Goal: Check status: Check status

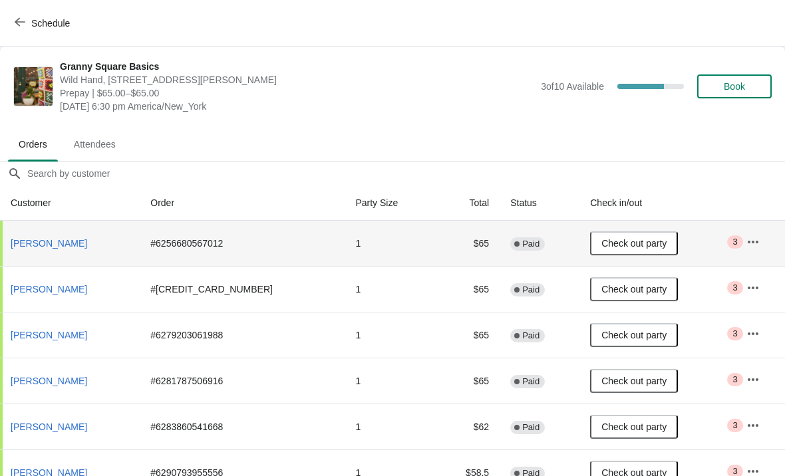
scroll to position [65, 1]
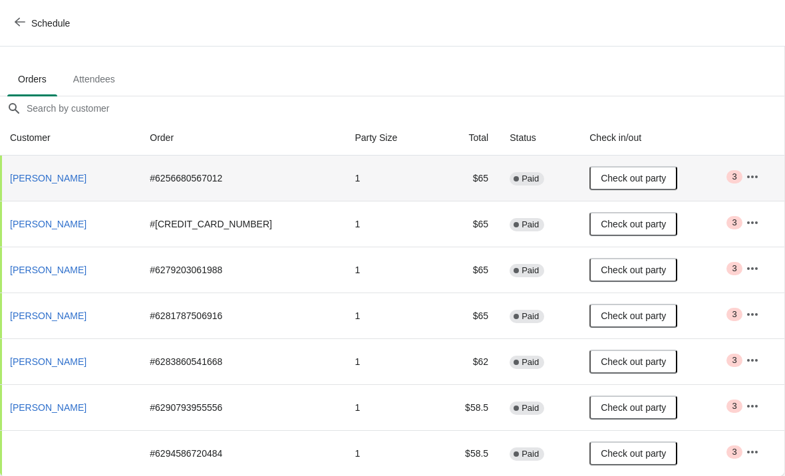
click at [707, 182] on td "Check out party" at bounding box center [657, 178] width 156 height 45
click at [715, 178] on td "Check out party" at bounding box center [657, 178] width 156 height 45
click at [745, 173] on icon "button" at bounding box center [751, 176] width 13 height 13
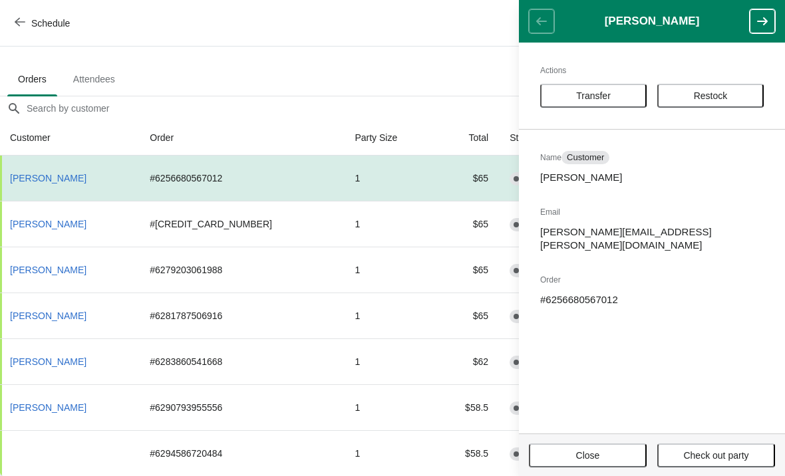
click at [583, 464] on button "Close" at bounding box center [588, 456] width 118 height 24
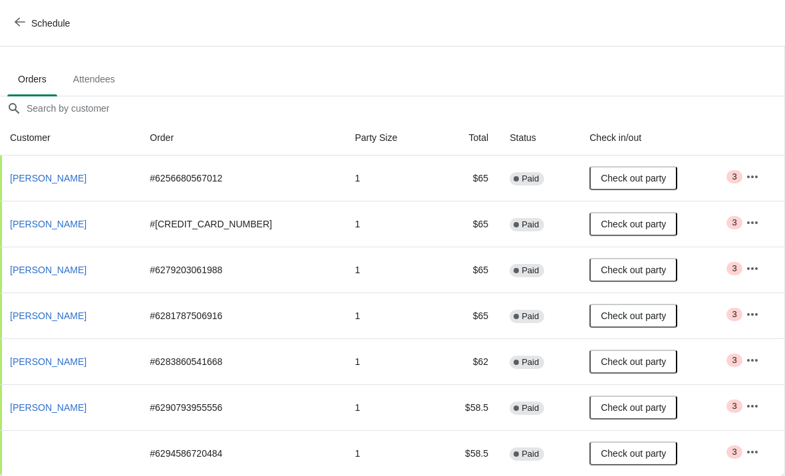
click at [727, 233] on td "Check out party" at bounding box center [657, 224] width 156 height 46
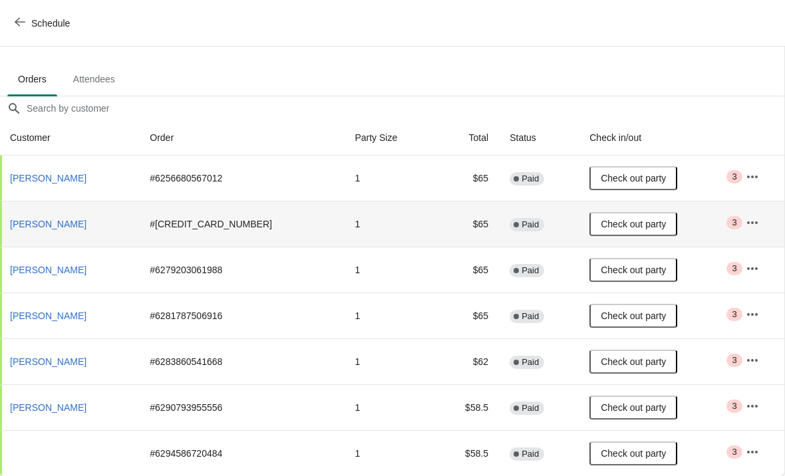
click at [726, 236] on td "Check out party" at bounding box center [657, 224] width 156 height 46
click at [735, 242] on td "Critical 3" at bounding box center [759, 224] width 49 height 46
click at [749, 227] on icon "button" at bounding box center [751, 222] width 13 height 13
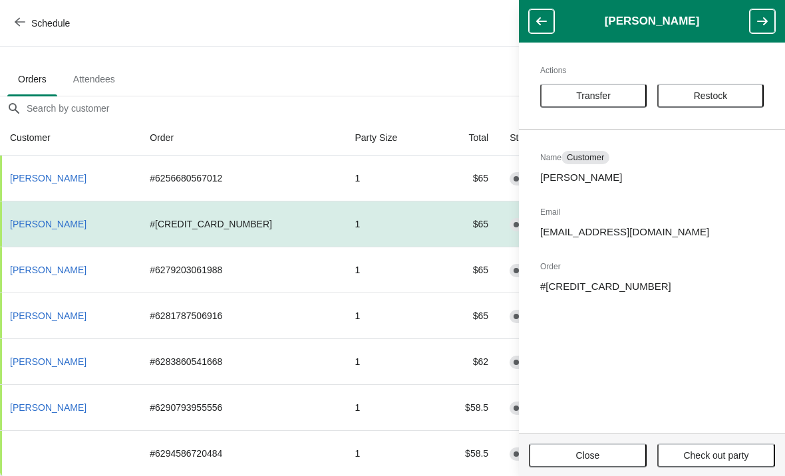
click at [567, 466] on button "Close" at bounding box center [588, 456] width 118 height 24
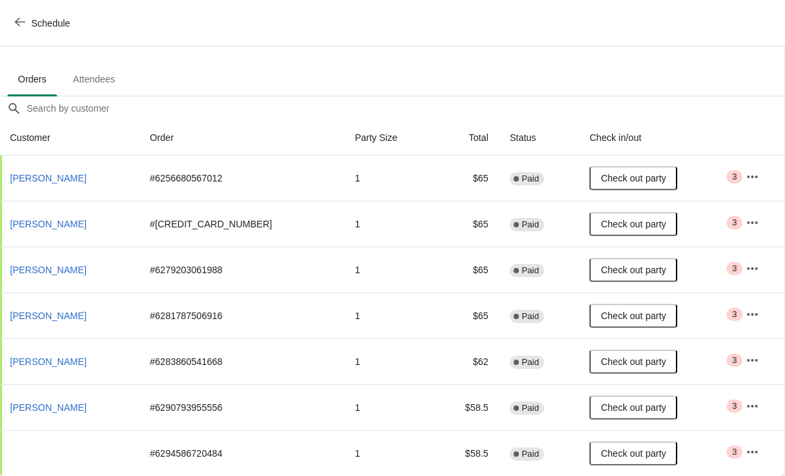
click at [591, 280] on button "Check out party" at bounding box center [633, 270] width 88 height 24
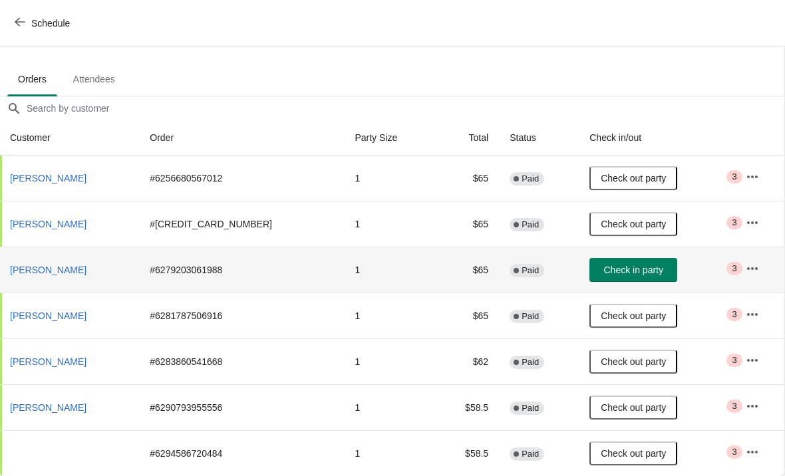
click at [740, 268] on button "button" at bounding box center [752, 269] width 24 height 24
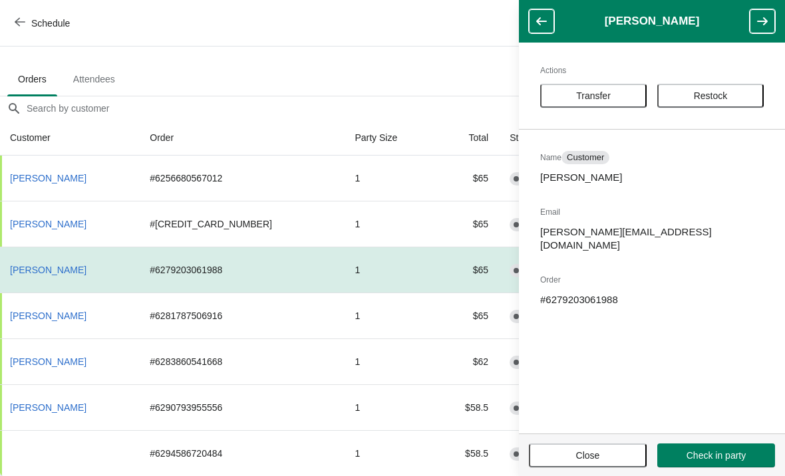
click at [557, 466] on button "Close" at bounding box center [588, 456] width 118 height 24
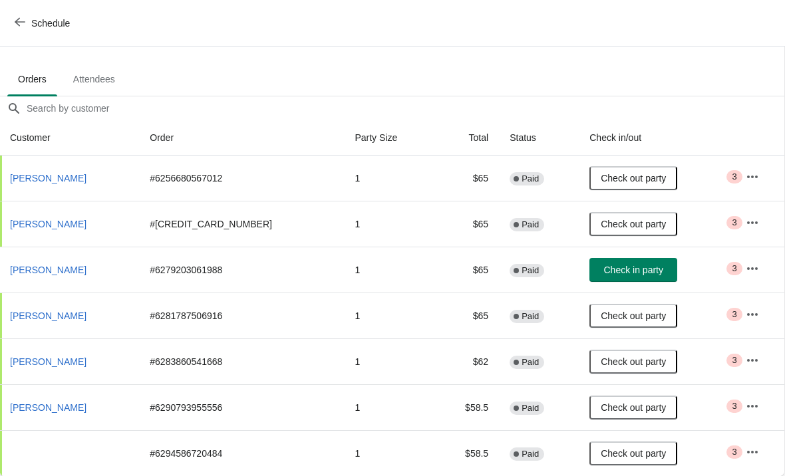
click at [740, 370] on button "button" at bounding box center [752, 360] width 24 height 24
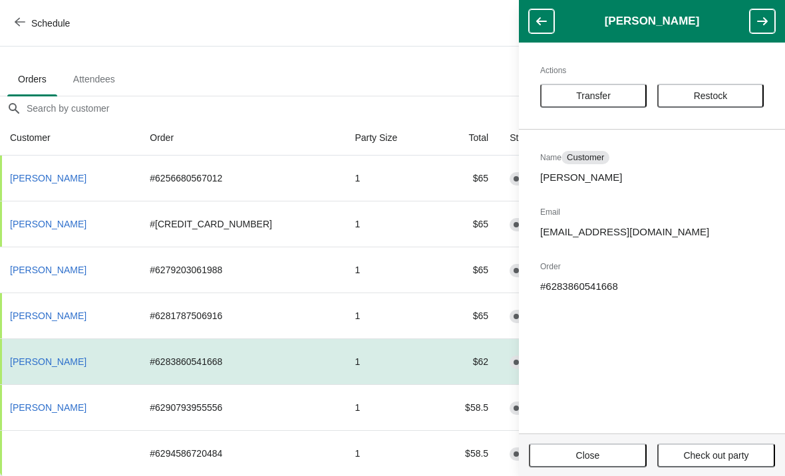
click at [582, 461] on span "Close" at bounding box center [588, 455] width 24 height 11
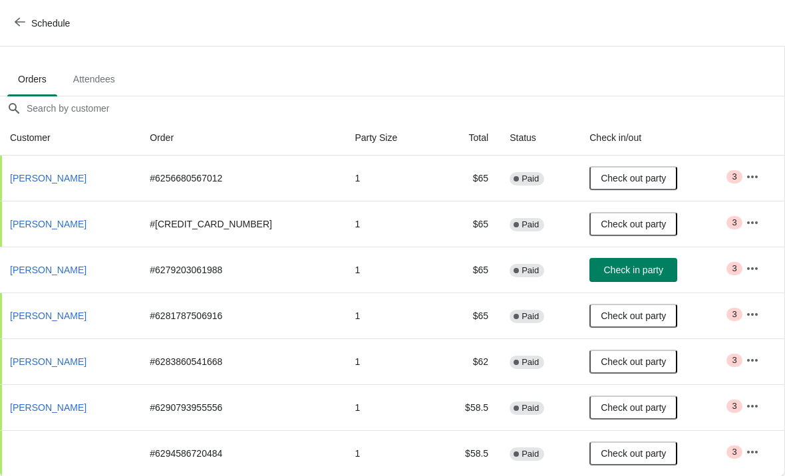
click at [740, 446] on button "button" at bounding box center [752, 452] width 24 height 24
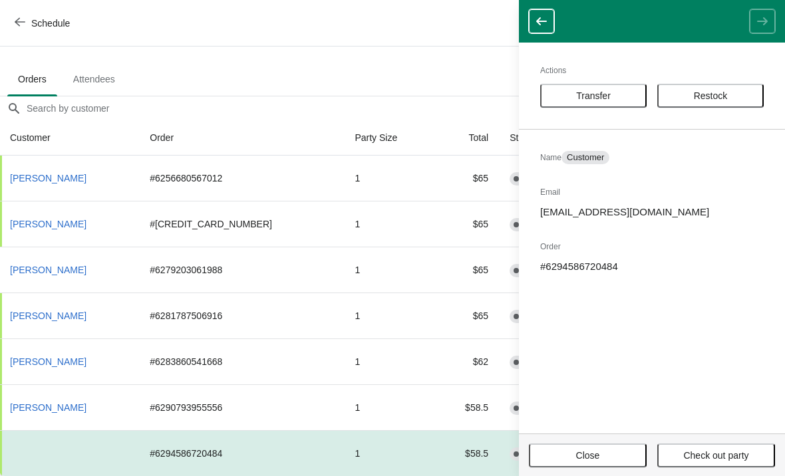
click at [566, 458] on span "Close" at bounding box center [588, 455] width 94 height 11
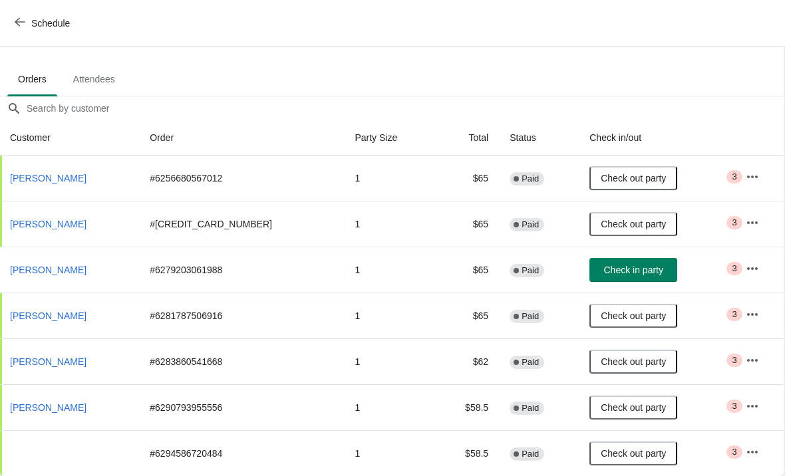
click at [745, 319] on icon "button" at bounding box center [751, 314] width 13 height 13
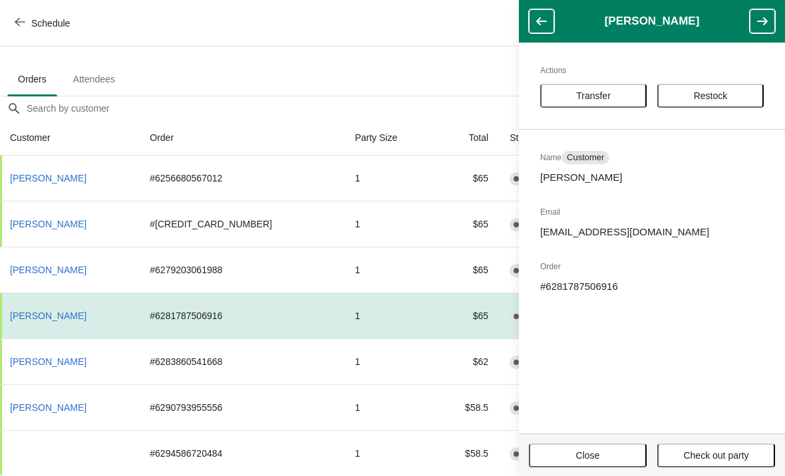
click at [594, 456] on span "Close" at bounding box center [588, 455] width 24 height 11
